Goal: Find contact information: Find contact information

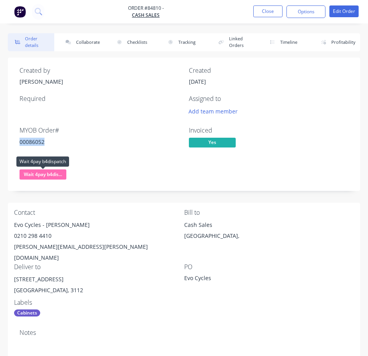
click at [43, 171] on span "Wait 4pay b4dis..." at bounding box center [43, 174] width 47 height 10
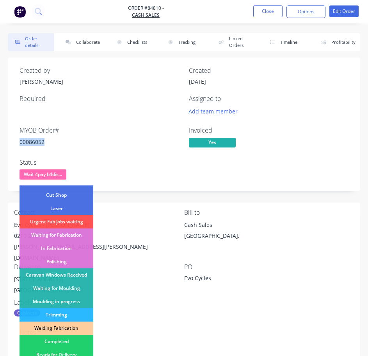
scroll to position [117, 0]
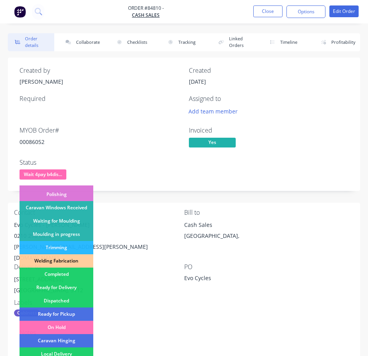
drag, startPoint x: 75, startPoint y: 301, endPoint x: 189, endPoint y: 121, distance: 213.3
click at [74, 300] on div "Dispatched" at bounding box center [57, 300] width 74 height 13
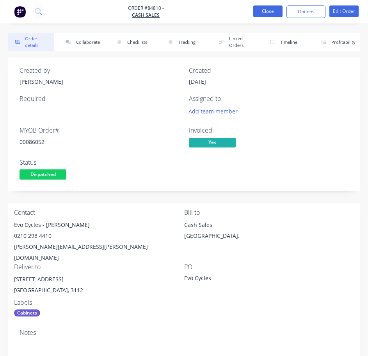
click at [275, 11] on button "Close" at bounding box center [268, 11] width 29 height 12
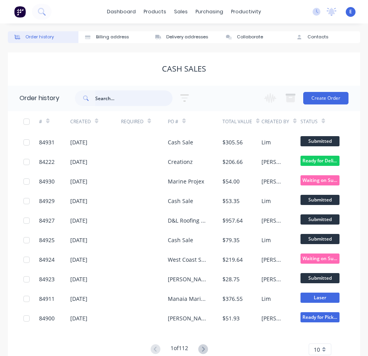
drag, startPoint x: 119, startPoint y: 92, endPoint x: 121, endPoint y: 98, distance: 6.2
click at [121, 98] on input "text" at bounding box center [133, 98] width 77 height 16
type input "84917"
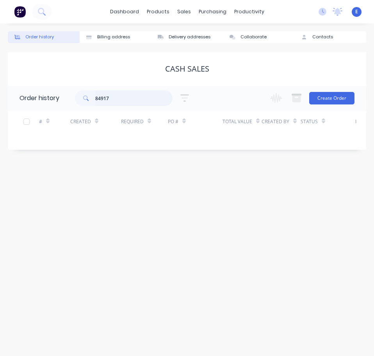
click at [101, 96] on input "84917" at bounding box center [133, 98] width 77 height 16
click at [44, 13] on icon at bounding box center [41, 11] width 7 height 7
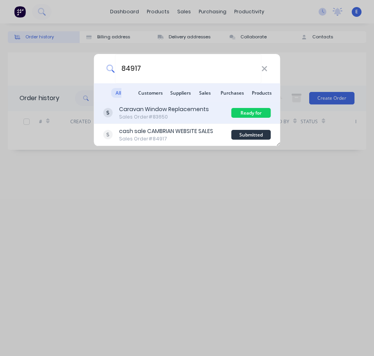
type input "84917"
click at [182, 116] on div "Sales Order #83650" at bounding box center [164, 116] width 90 height 7
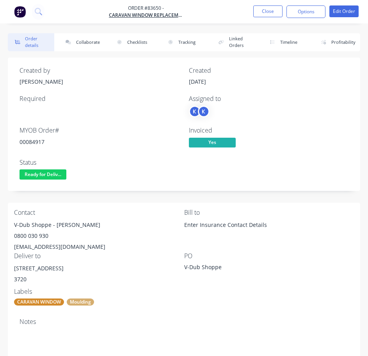
click at [32, 139] on div "00084917" at bounding box center [100, 142] width 160 height 8
click at [32, 138] on div "00084917" at bounding box center [100, 142] width 160 height 8
copy div "00084917"
drag, startPoint x: 50, startPoint y: 222, endPoint x: 13, endPoint y: 226, distance: 37.3
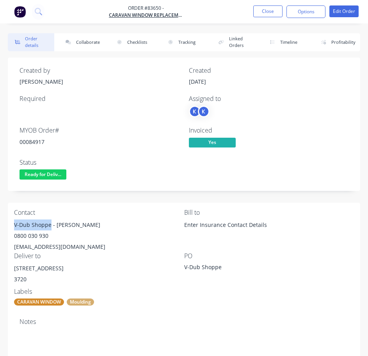
click at [13, 226] on div "Contact V-Dub Shoppe - [PERSON_NAME] 0800 030 930 [EMAIL_ADDRESS][DOMAIN_NAME] …" at bounding box center [184, 256] width 353 height 109
copy div "V-Dub Shoppe"
drag, startPoint x: 55, startPoint y: 227, endPoint x: 82, endPoint y: 229, distance: 27.1
click at [113, 221] on div "V-Dub Shoppe - [PERSON_NAME]" at bounding box center [99, 224] width 170 height 11
copy div "[PERSON_NAME]"
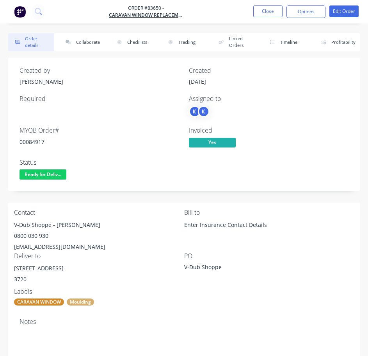
click at [33, 236] on div "0800 030 930" at bounding box center [99, 235] width 170 height 11
copy div "0800 030 930"
click at [63, 248] on div "[EMAIL_ADDRESS][DOMAIN_NAME]" at bounding box center [99, 246] width 170 height 11
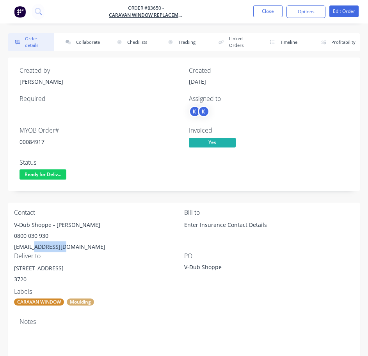
click at [63, 248] on div "[EMAIL_ADDRESS][DOMAIN_NAME]" at bounding box center [99, 246] width 170 height 11
copy div "[EMAIL_ADDRESS][DOMAIN_NAME]"
drag, startPoint x: 63, startPoint y: 266, endPoint x: 15, endPoint y: 265, distance: 47.7
click at [15, 265] on div "[STREET_ADDRESS]" at bounding box center [99, 268] width 170 height 11
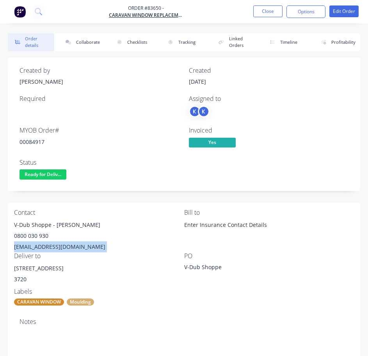
copy div "[STREET_ADDRESS]"
